Goal: Task Accomplishment & Management: Use online tool/utility

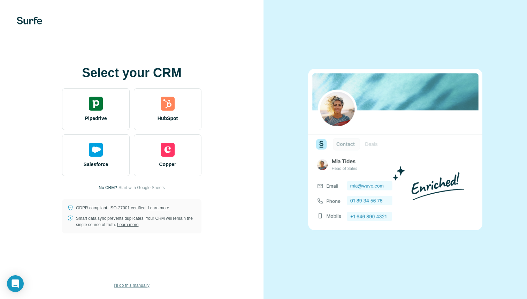
click at [133, 284] on span "I’ll do this manually" at bounding box center [131, 285] width 35 height 6
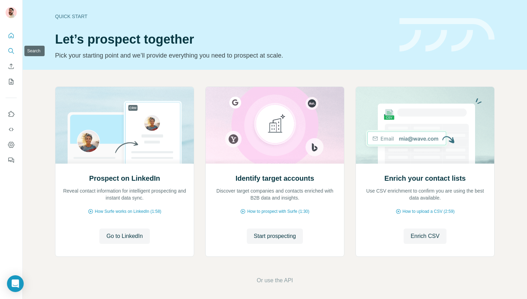
click at [7, 53] on button "Search" at bounding box center [11, 51] width 11 height 13
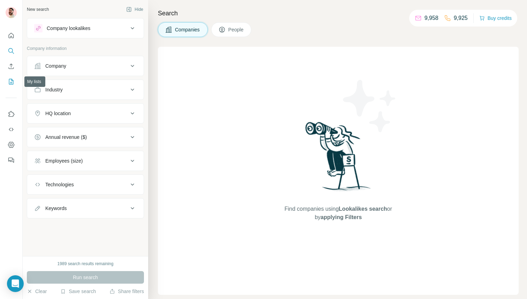
click at [8, 78] on icon "My lists" at bounding box center [11, 81] width 7 height 7
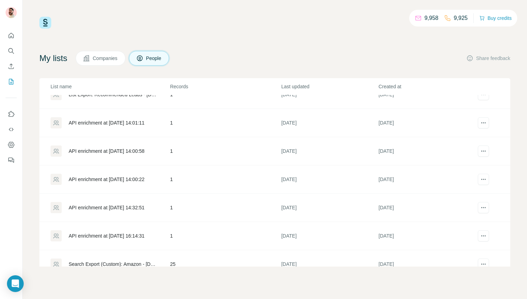
scroll to position [393, 0]
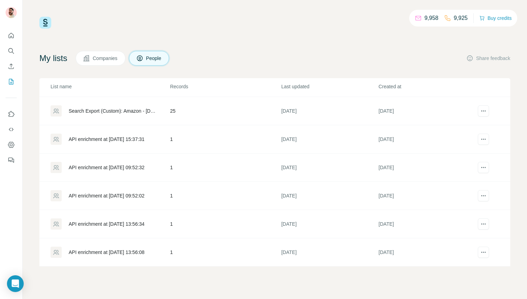
click at [115, 109] on div "Search Export (Custom): Amazon - [DATE] 16:01" at bounding box center [114, 110] width 90 height 7
